Goal: Transaction & Acquisition: Purchase product/service

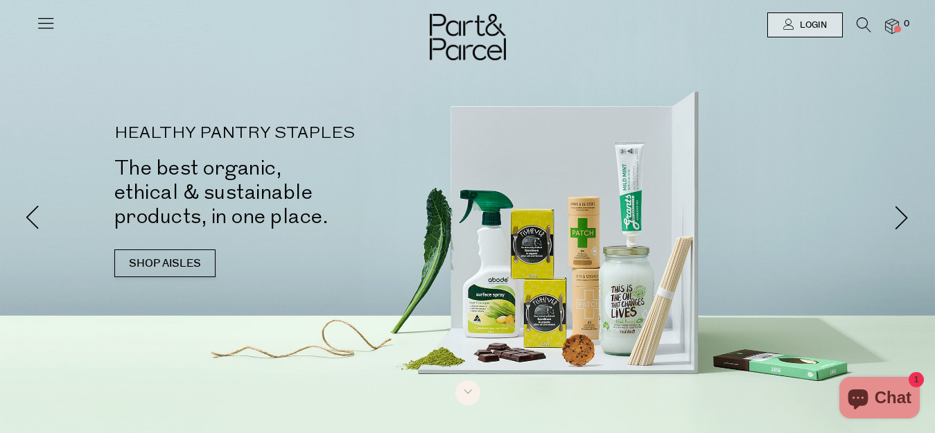
click at [46, 21] on icon at bounding box center [45, 22] width 19 height 19
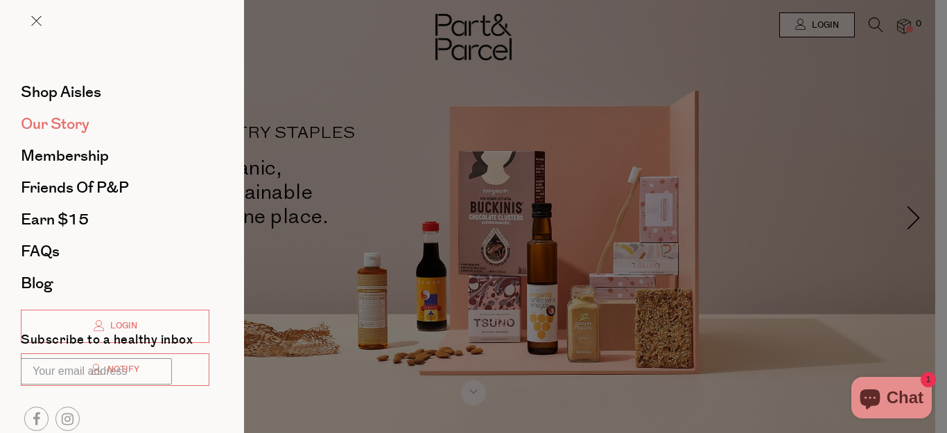
click at [72, 123] on span "Our Story" at bounding box center [55, 124] width 69 height 22
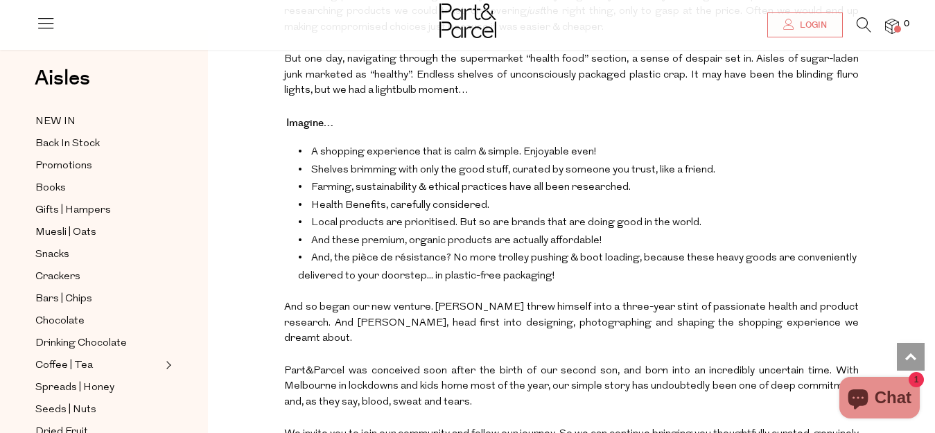
scroll to position [1384, 0]
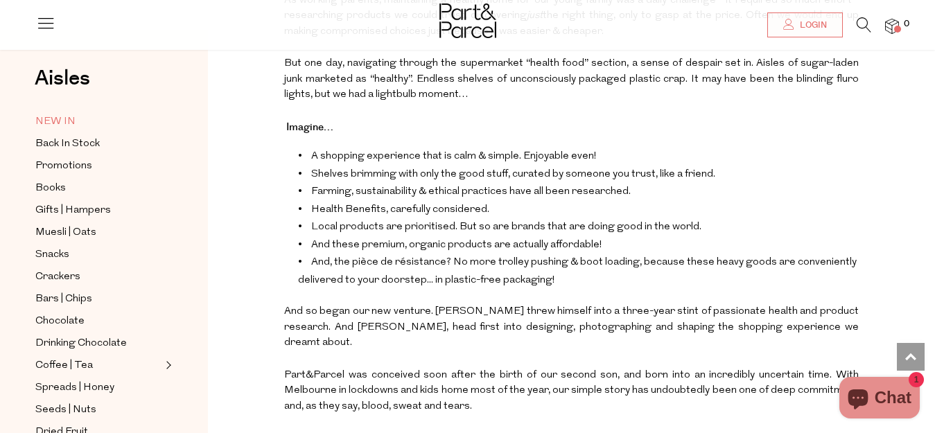
click at [63, 122] on span "NEW IN" at bounding box center [55, 122] width 40 height 17
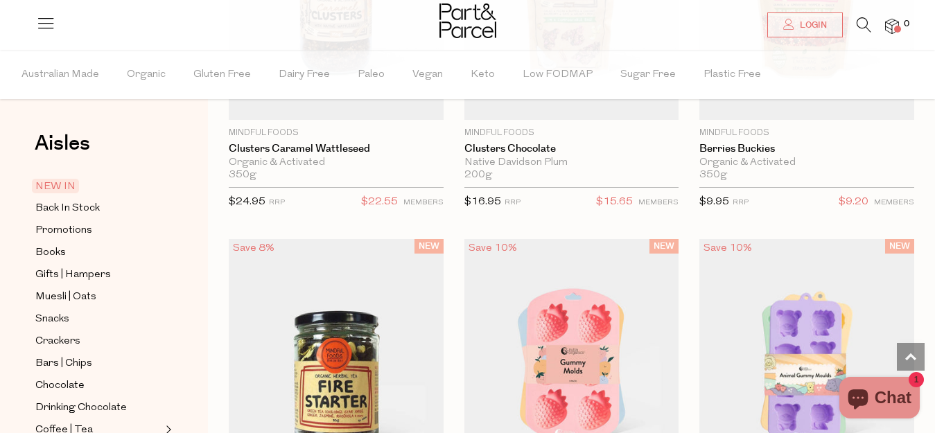
scroll to position [2929, 0]
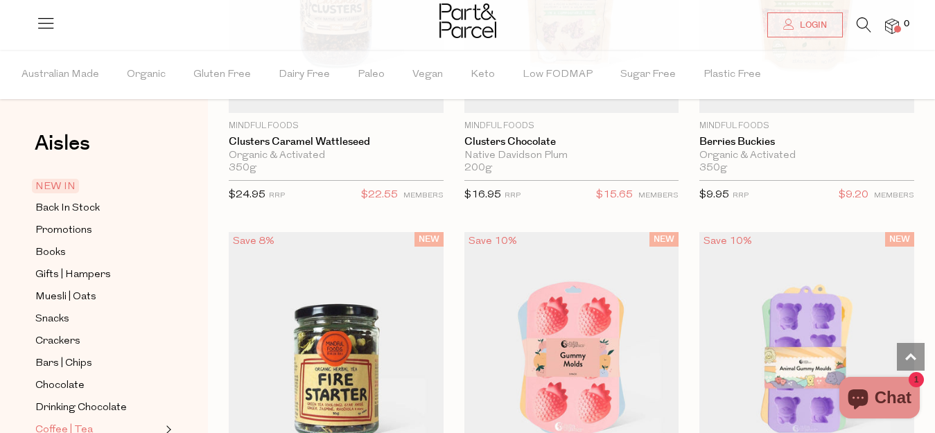
click at [67, 422] on span "Coffee | Tea" at bounding box center [64, 430] width 58 height 17
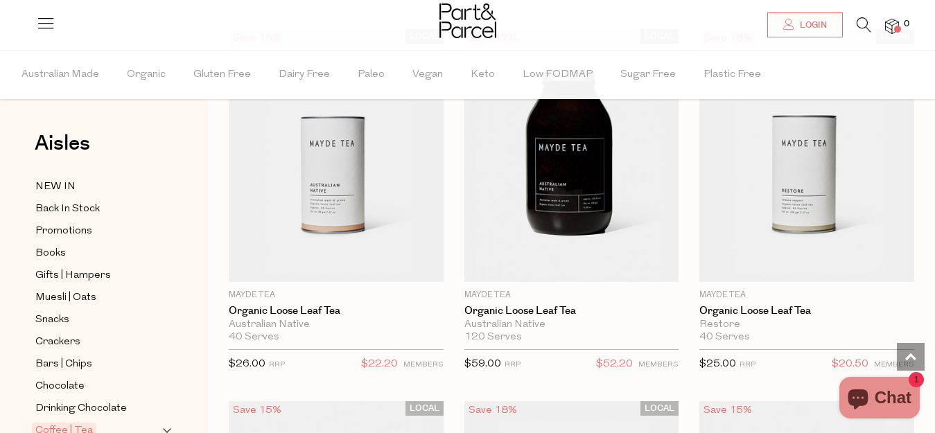
scroll to position [5401, 0]
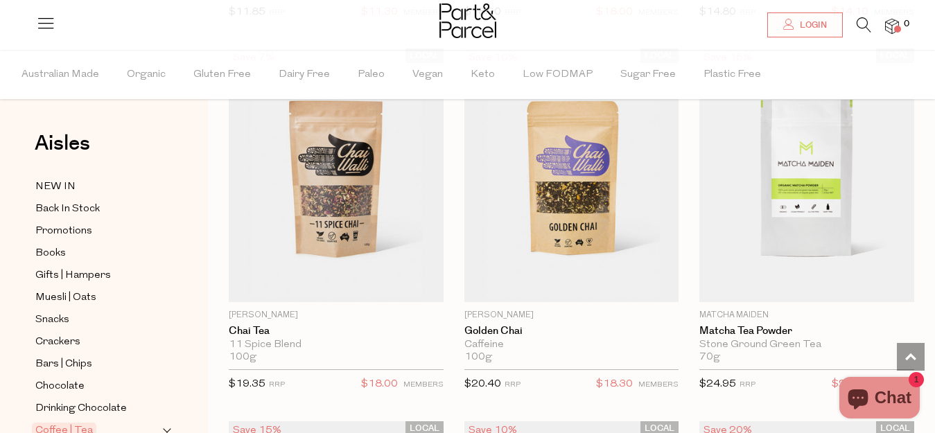
scroll to position [8346, 0]
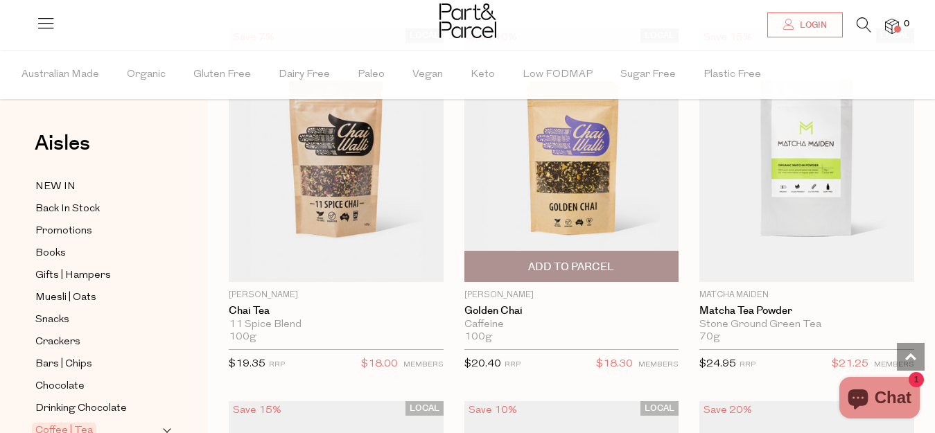
click at [561, 176] on img at bounding box center [571, 155] width 215 height 254
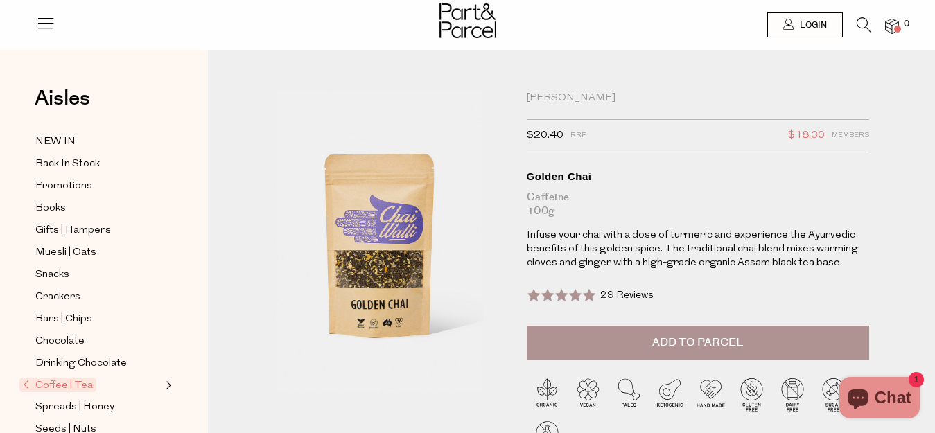
click at [557, 295] on span at bounding box center [561, 295] width 69 height 14
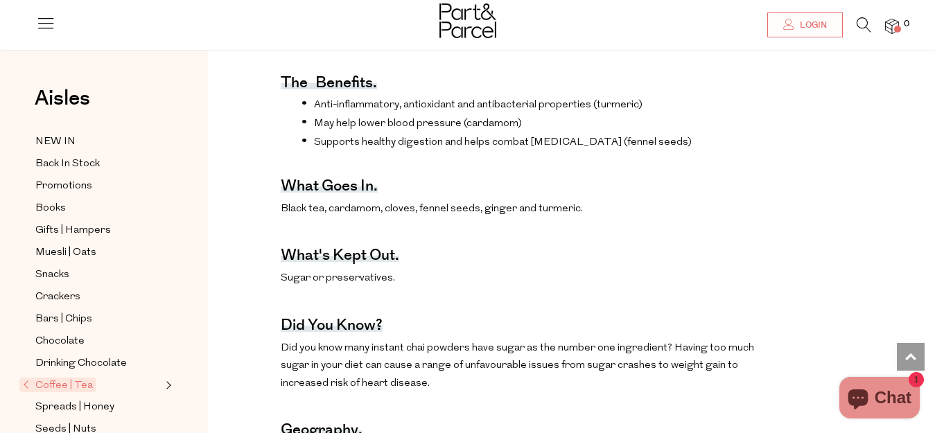
scroll to position [514, 0]
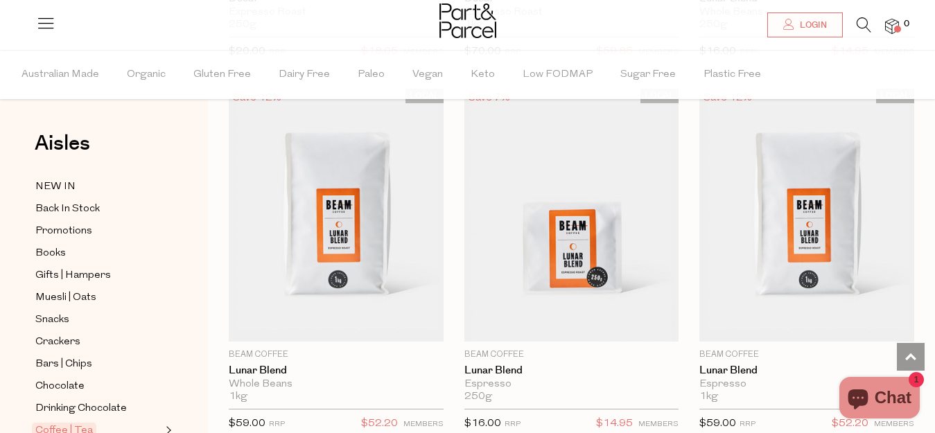
scroll to position [4198, 0]
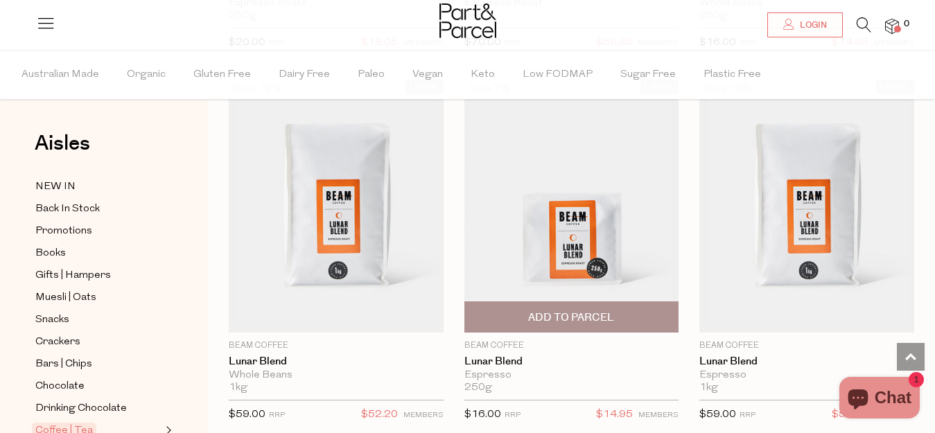
click at [663, 236] on img at bounding box center [571, 206] width 215 height 254
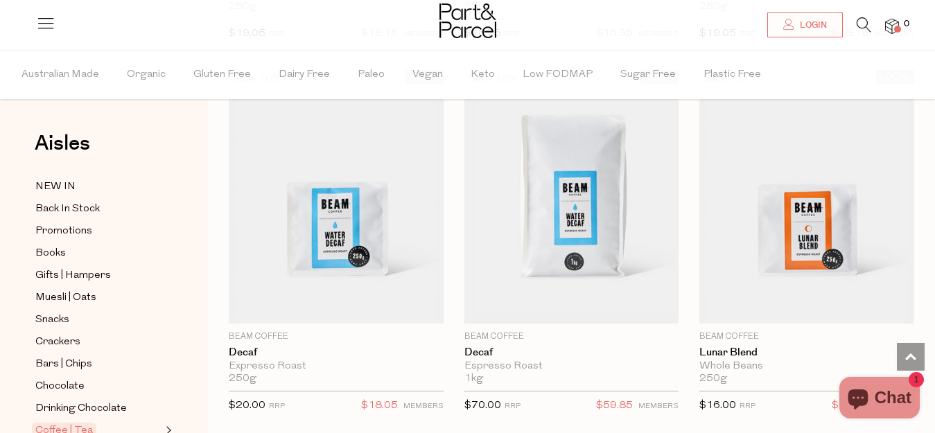
scroll to position [3825, 0]
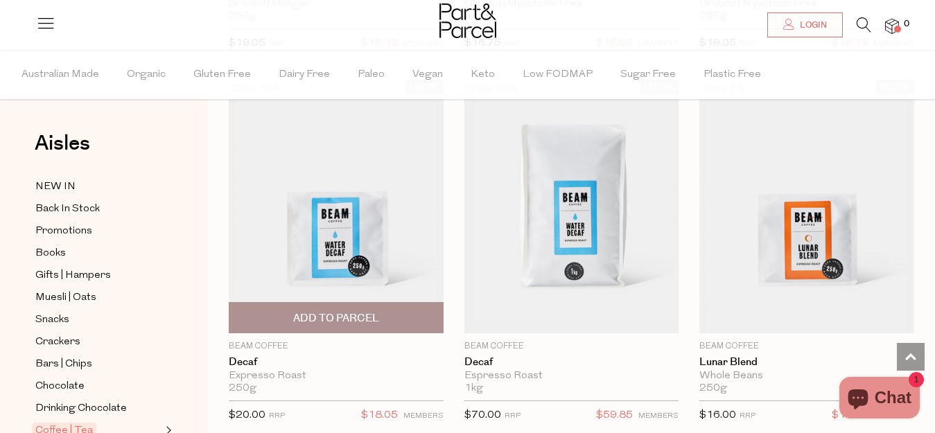
click at [341, 202] on img at bounding box center [336, 207] width 215 height 254
